Goal: Communication & Community: Share content

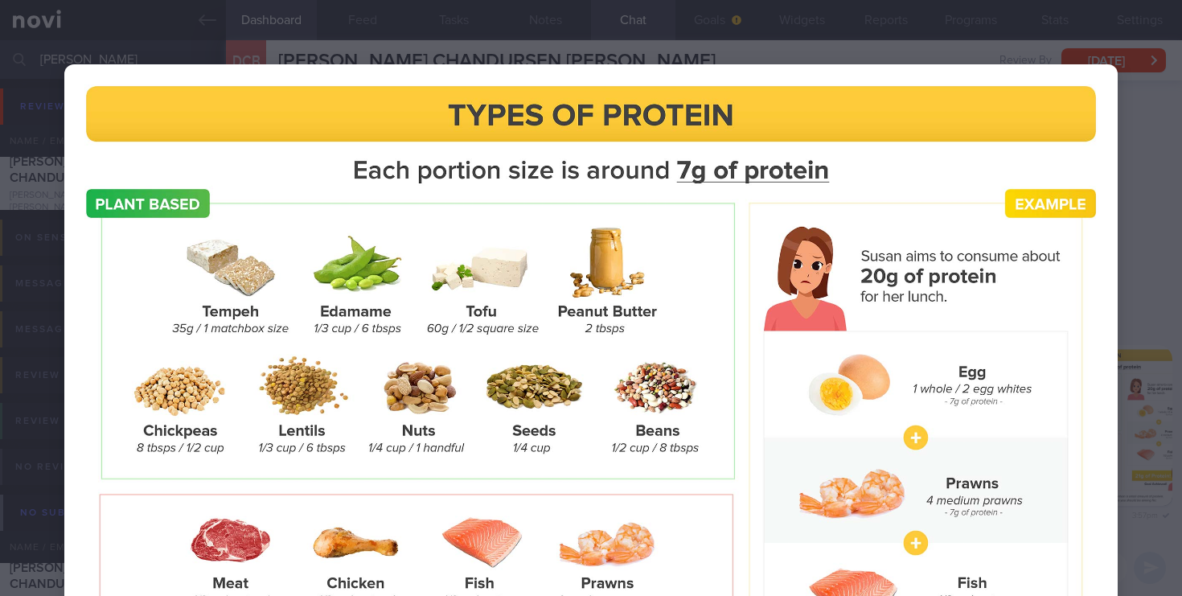
select select "7"
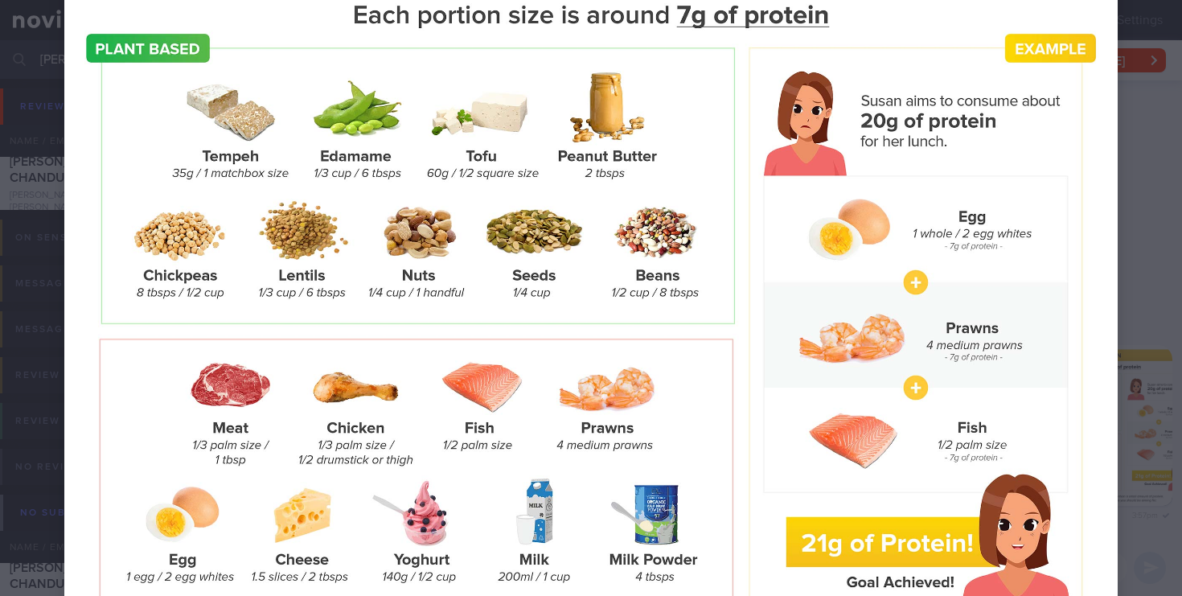
click at [1150, 227] on div at bounding box center [591, 299] width 1182 height 908
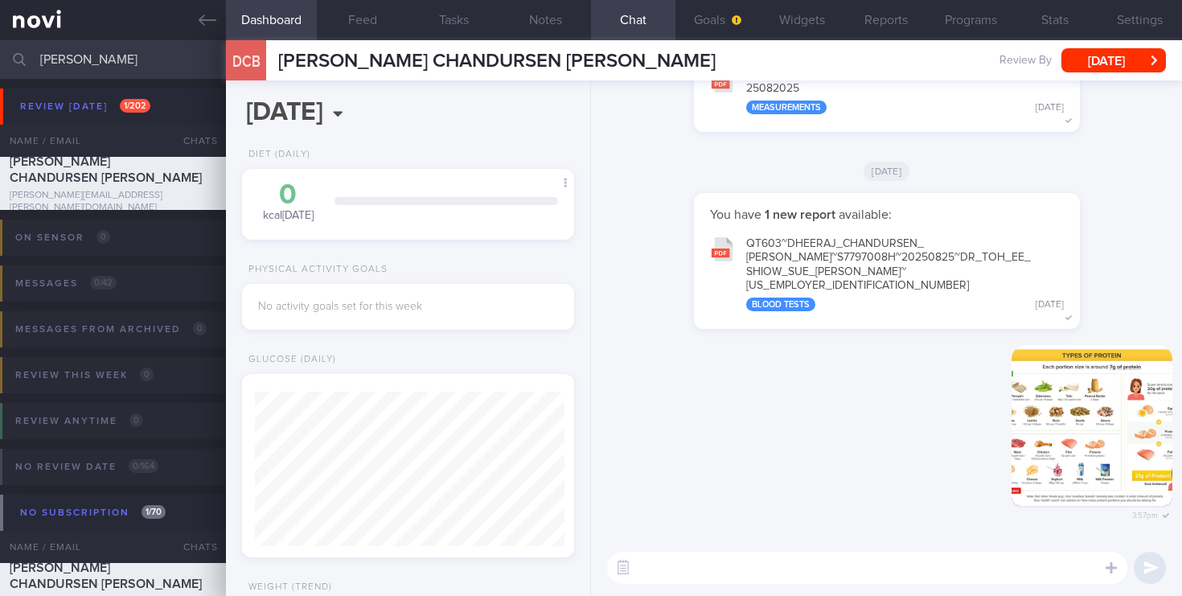
drag, startPoint x: 87, startPoint y: 59, endPoint x: 0, endPoint y: 54, distance: 87.0
click at [0, 54] on input "[PERSON_NAME]" at bounding box center [591, 59] width 1182 height 39
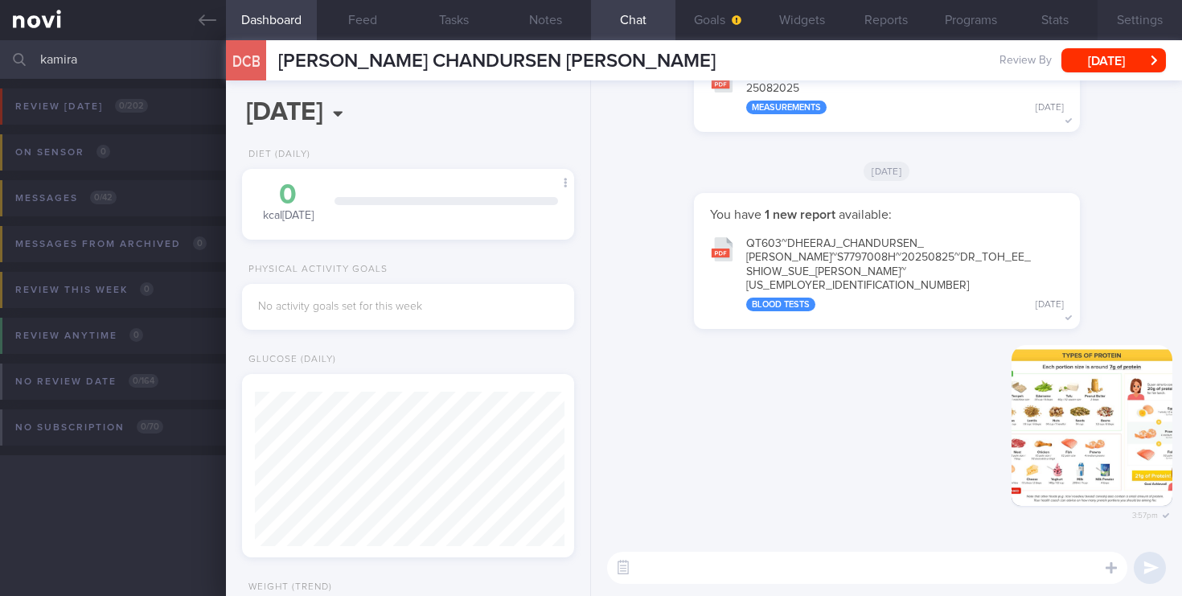
type input "kamira"
click at [1142, 18] on button "Settings" at bounding box center [1139, 20] width 84 height 40
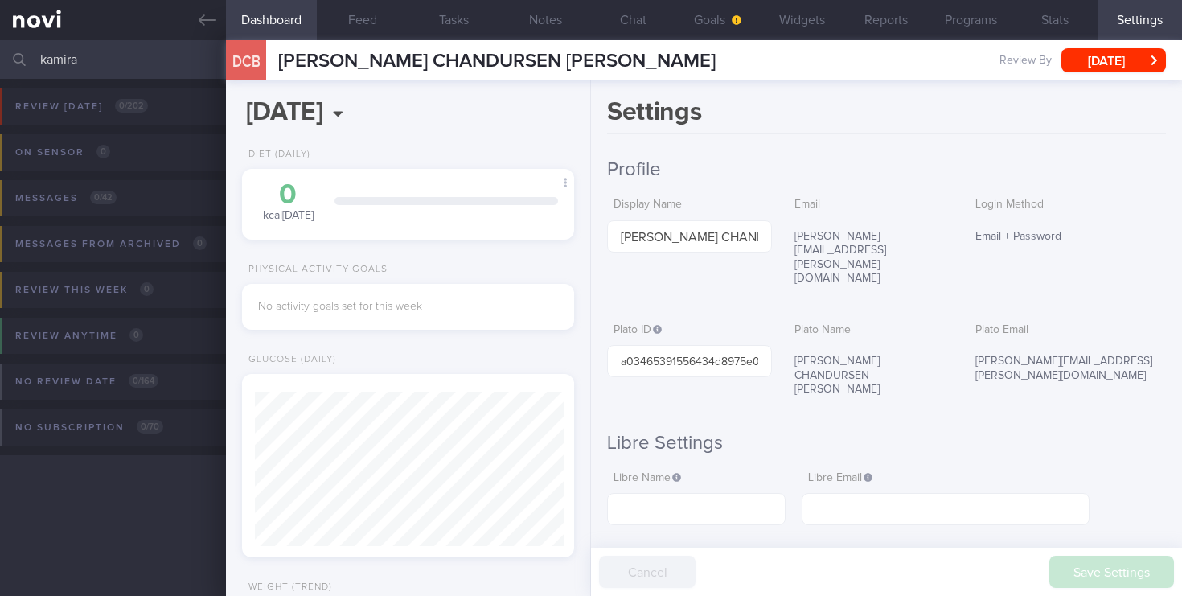
click at [1126, 18] on button "Settings" at bounding box center [1139, 20] width 84 height 40
click at [56, 28] on link at bounding box center [113, 20] width 226 height 40
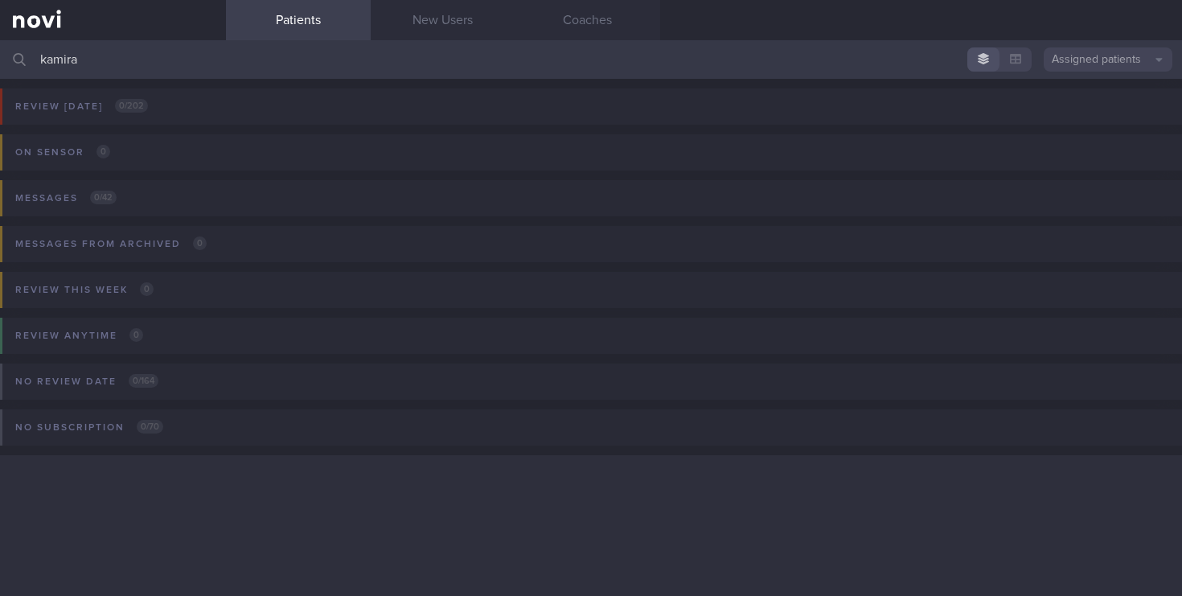
click at [1133, 62] on button "Assigned patients" at bounding box center [1107, 59] width 129 height 24
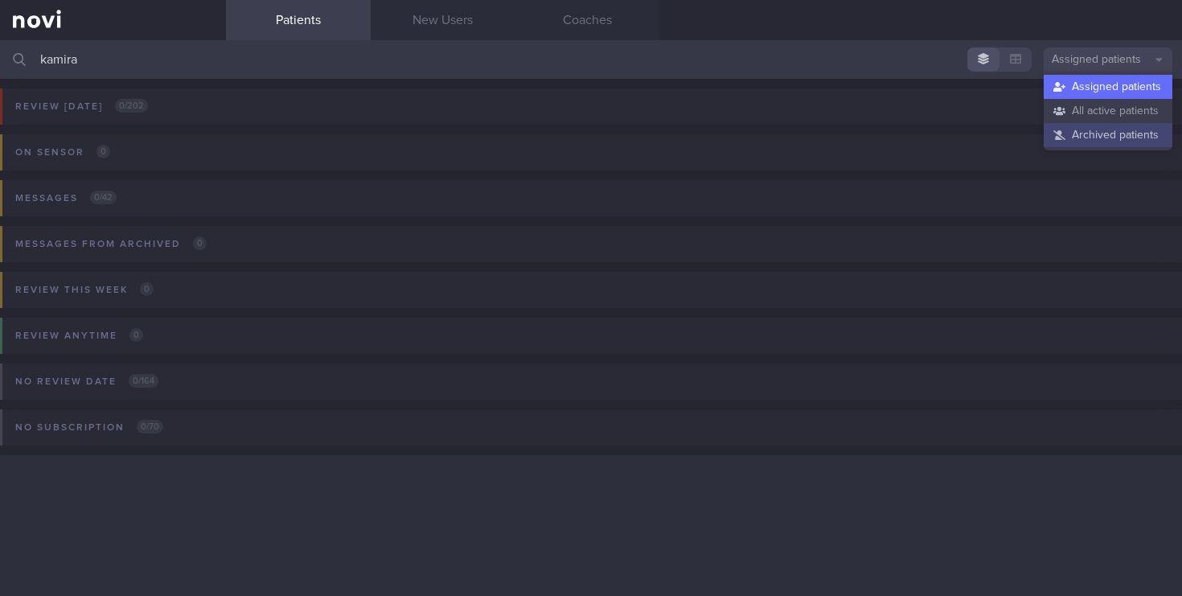
click at [1105, 136] on button "Archived patients" at bounding box center [1107, 135] width 129 height 24
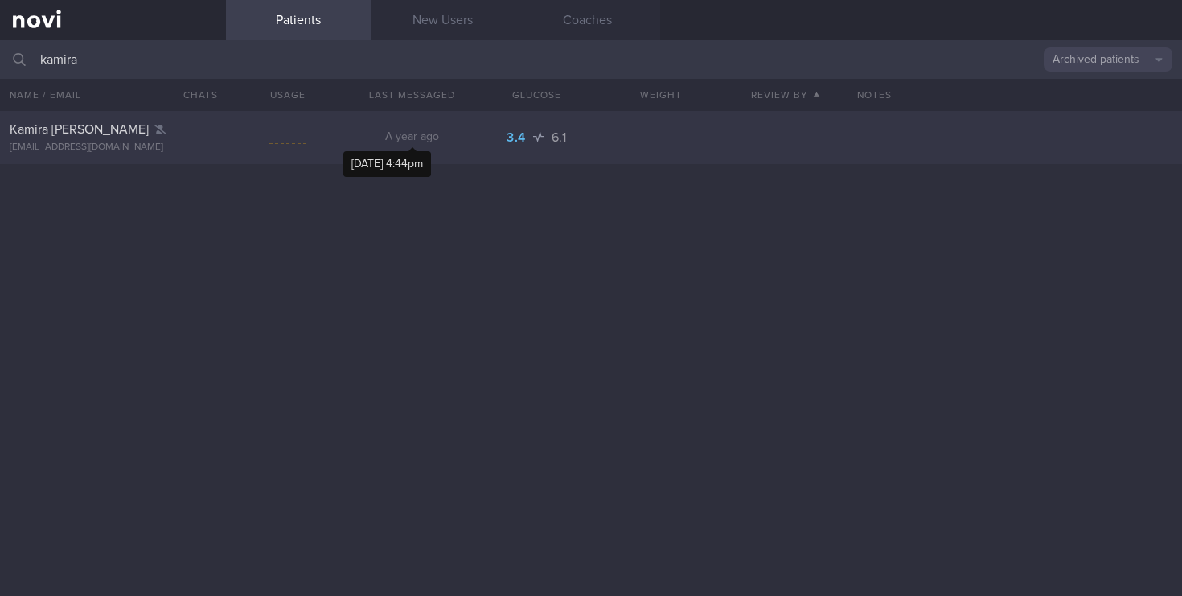
click at [391, 141] on span "A year ago" at bounding box center [412, 136] width 54 height 11
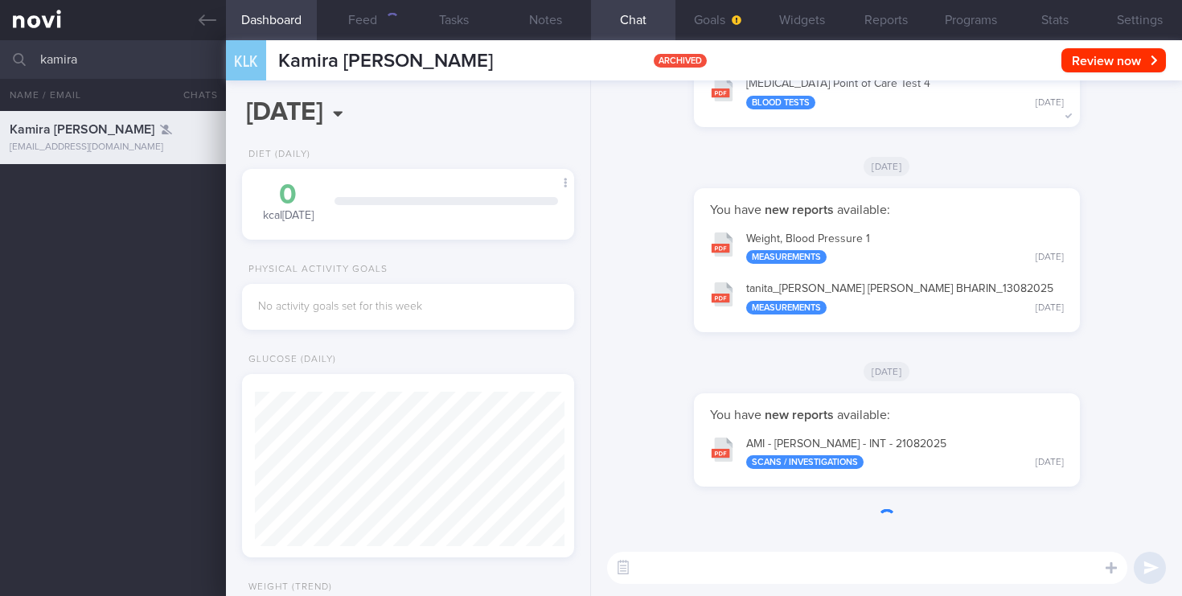
scroll to position [154, 309]
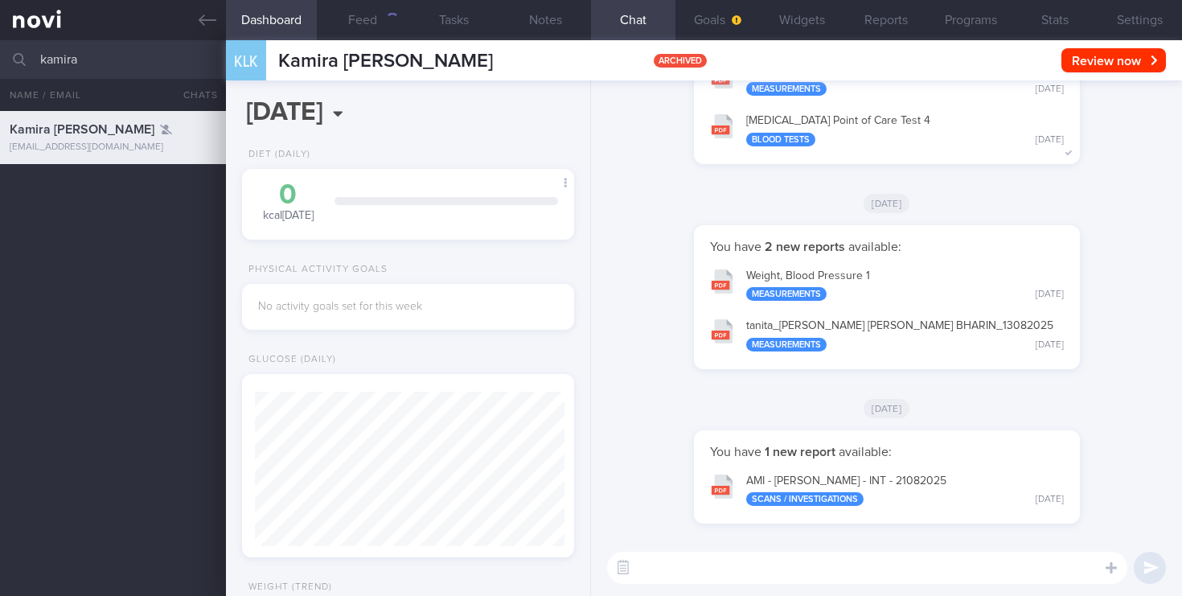
click at [677, 562] on textarea at bounding box center [867, 567] width 520 height 32
paste textarea "[URL][DOMAIN_NAME]"
type textarea "[URL][DOMAIN_NAME]"
click at [1152, 571] on button "submit" at bounding box center [1149, 567] width 32 height 32
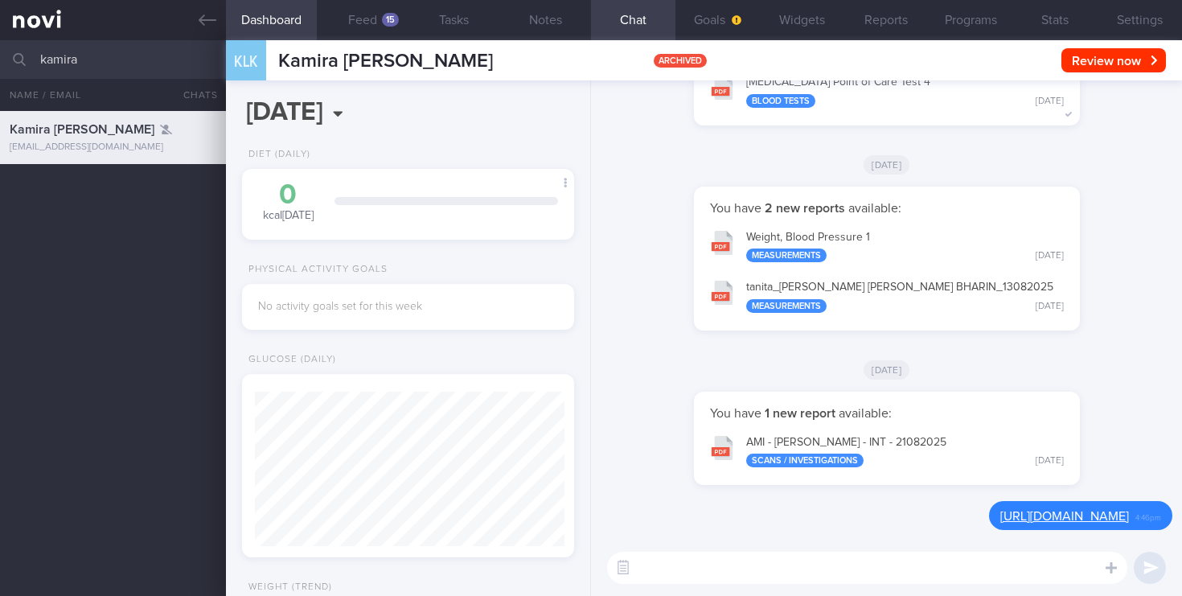
click at [666, 573] on textarea at bounding box center [867, 567] width 520 height 32
paste textarea "[URL][DOMAIN_NAME][MEDICAL_DATA]"
type textarea "[URL][DOMAIN_NAME][MEDICAL_DATA]"
